Goal: Task Accomplishment & Management: Use online tool/utility

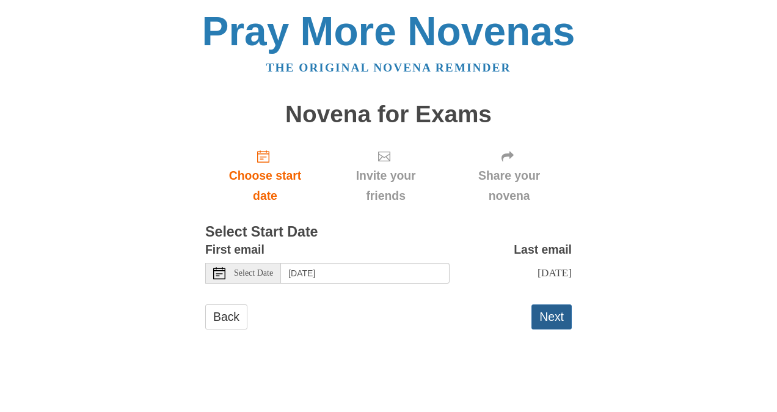
click at [565, 326] on button "Next" at bounding box center [552, 316] width 40 height 25
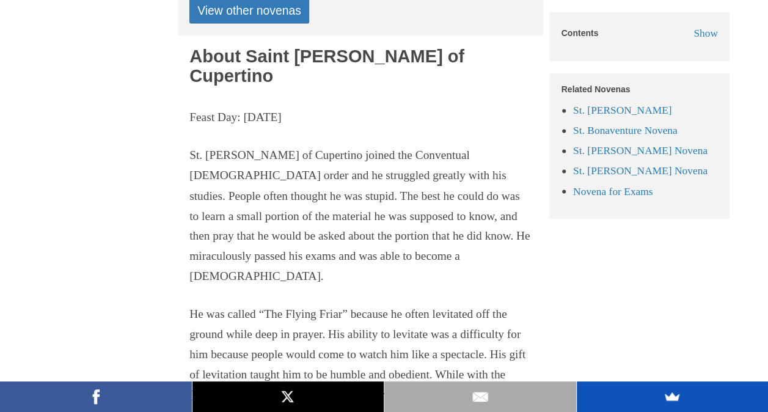
scroll to position [957, 0]
